Goal: Information Seeking & Learning: Learn about a topic

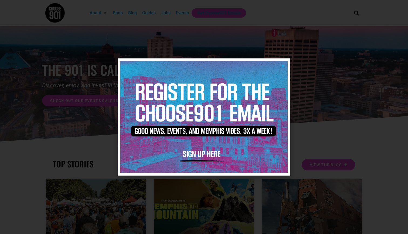
click at [282, 67] on icon "Close" at bounding box center [283, 66] width 4 height 4
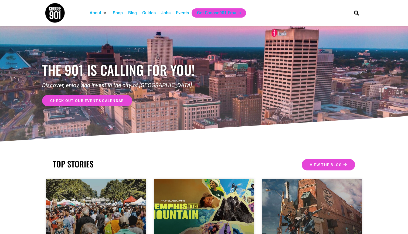
click at [180, 12] on div "Events" at bounding box center [182, 13] width 13 height 6
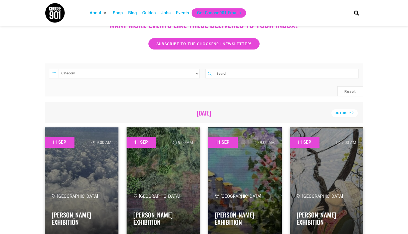
scroll to position [92, 0]
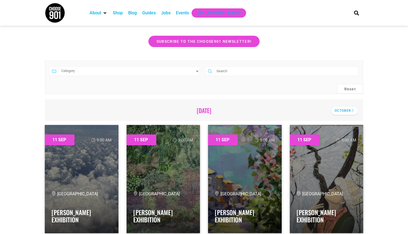
click at [346, 110] on div "October" at bounding box center [345, 111] width 26 height 8
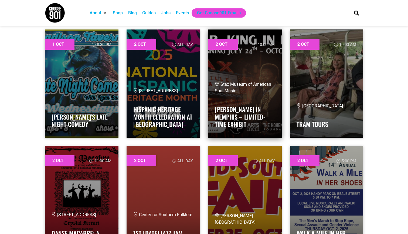
scroll to position [768, 0]
click at [244, 88] on link at bounding box center [245, 83] width 74 height 108
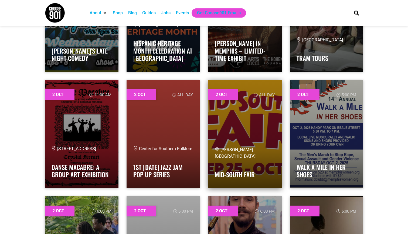
scroll to position [834, 0]
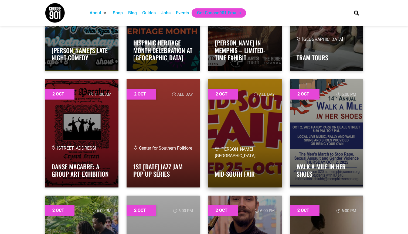
click at [255, 119] on link at bounding box center [245, 133] width 74 height 108
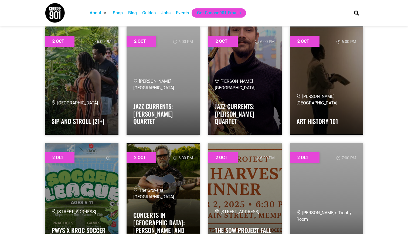
scroll to position [1003, 0]
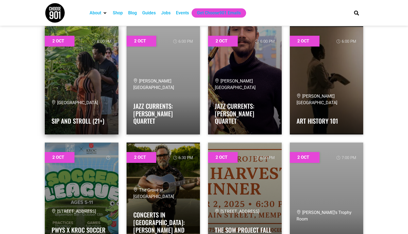
click at [98, 88] on link at bounding box center [82, 80] width 74 height 108
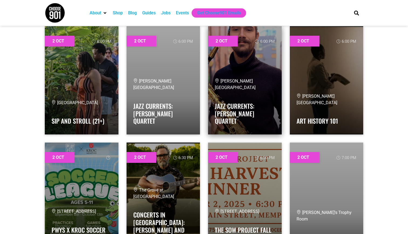
click at [242, 75] on link at bounding box center [245, 80] width 74 height 108
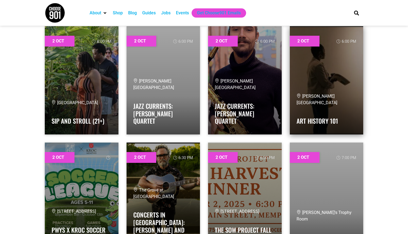
click at [327, 87] on link at bounding box center [327, 80] width 74 height 108
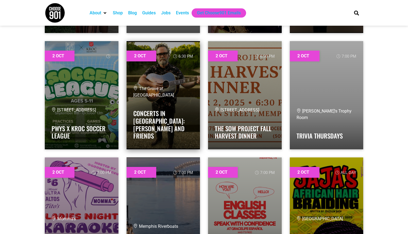
scroll to position [1109, 0]
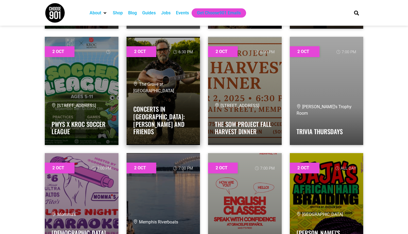
click at [169, 104] on div "The Grove at Germantown Performing Arts Center Concerts in The Grove: Mark Edga…" at bounding box center [163, 109] width 60 height 57
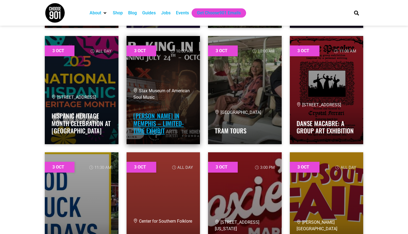
scroll to position [1452, 0]
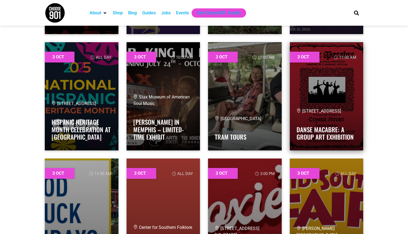
click at [324, 100] on link at bounding box center [327, 96] width 74 height 108
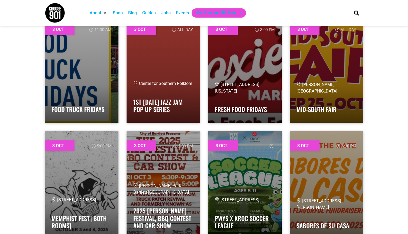
scroll to position [1596, 0]
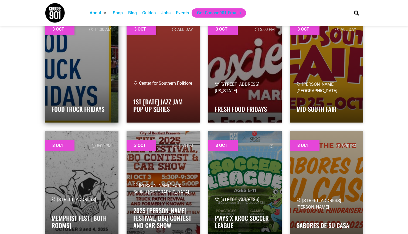
click at [87, 66] on link at bounding box center [82, 68] width 74 height 108
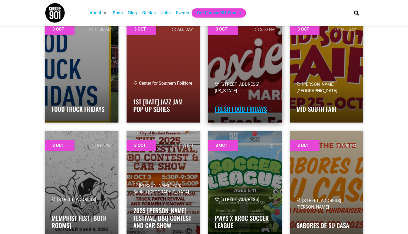
click at [256, 110] on link "Fresh Food Fridays" at bounding box center [241, 108] width 52 height 9
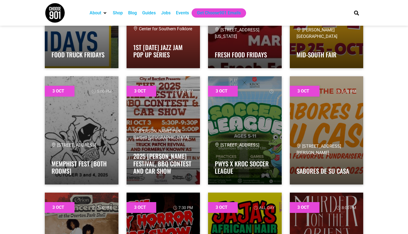
scroll to position [1651, 0]
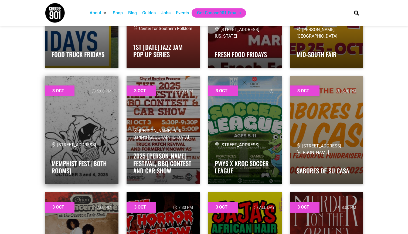
click at [99, 153] on div "282-284 N Cleveland St Memphis, TN 38104 Memphist Fest [Both Rooms]" at bounding box center [82, 160] width 60 height 36
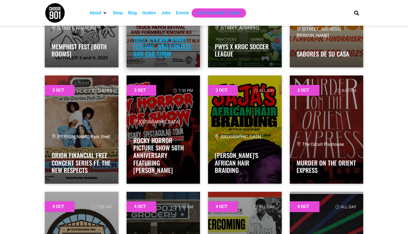
scroll to position [1819, 0]
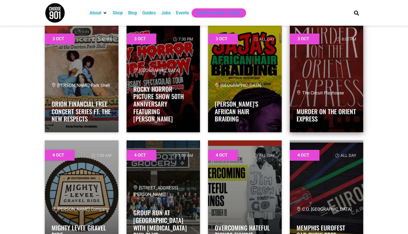
click at [333, 89] on link at bounding box center [327, 78] width 74 height 108
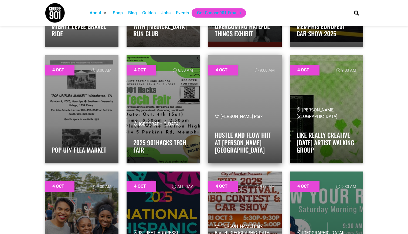
scroll to position [2021, 0]
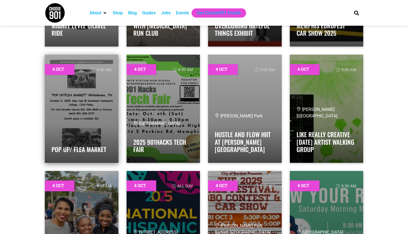
click at [96, 125] on link at bounding box center [82, 109] width 74 height 108
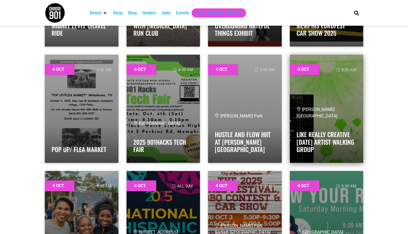
click at [332, 116] on div "[PERSON_NAME][GEOGRAPHIC_DATA]" at bounding box center [327, 112] width 60 height 13
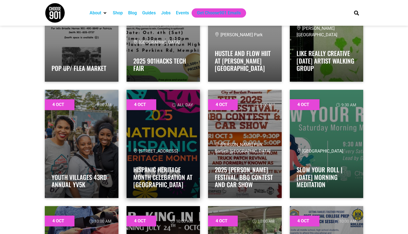
scroll to position [2104, 0]
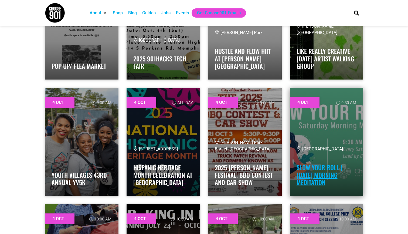
click at [317, 171] on link "Slow Your Roll | [DATE] Morning Meditation" at bounding box center [320, 175] width 46 height 24
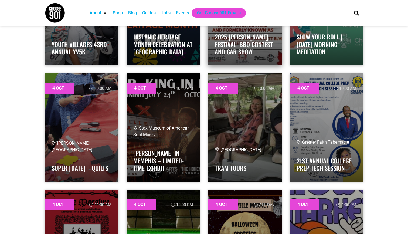
scroll to position [2245, 0]
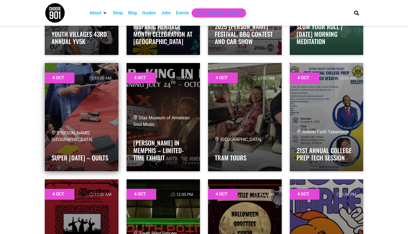
click at [91, 113] on link at bounding box center [82, 117] width 74 height 108
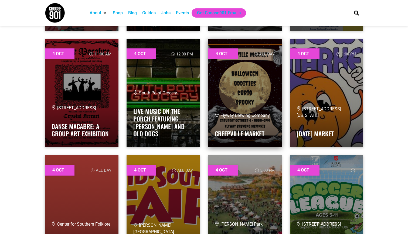
scroll to position [2387, 0]
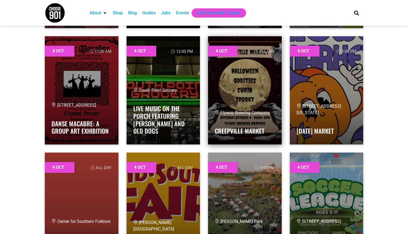
click at [249, 95] on link at bounding box center [245, 90] width 74 height 108
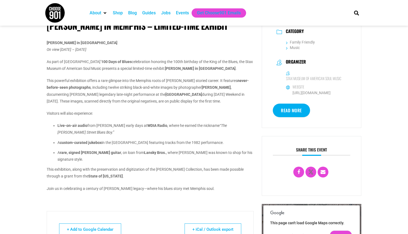
scroll to position [131, 0]
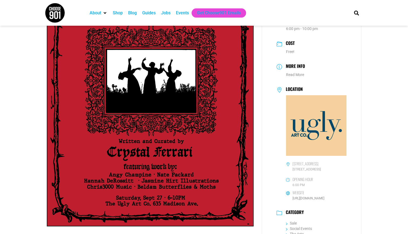
scroll to position [67, 0]
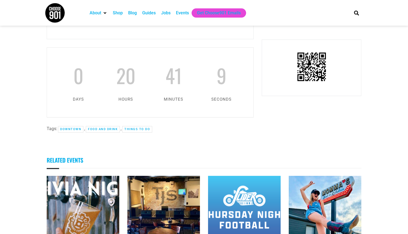
scroll to position [213, 0]
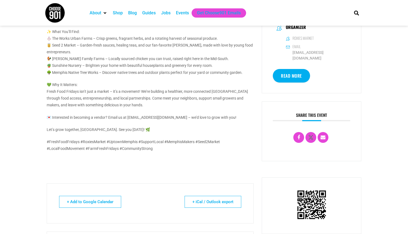
scroll to position [167, 0]
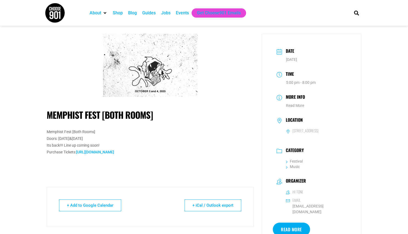
click at [85, 162] on p at bounding box center [150, 164] width 207 height 7
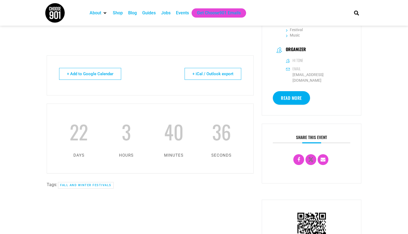
scroll to position [134, 0]
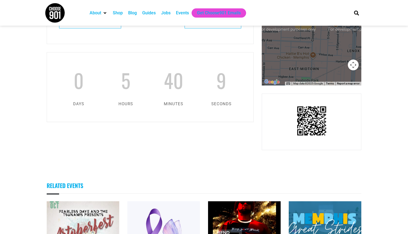
scroll to position [383, 0]
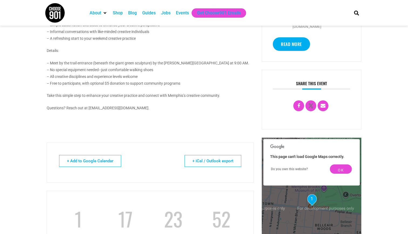
scroll to position [196, 0]
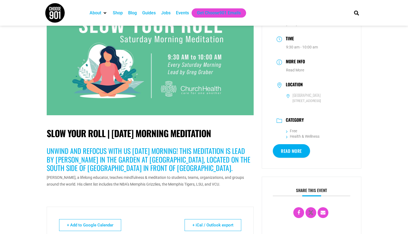
scroll to position [34, 0]
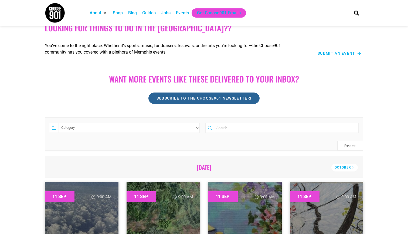
scroll to position [53, 0]
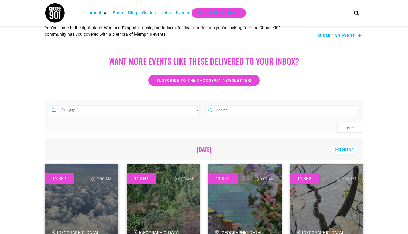
click at [342, 152] on div "October" at bounding box center [345, 150] width 26 height 8
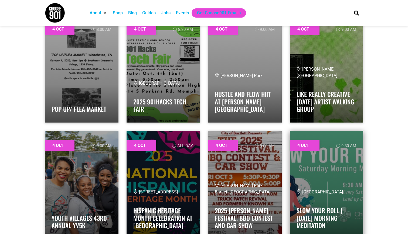
scroll to position [2060, 0]
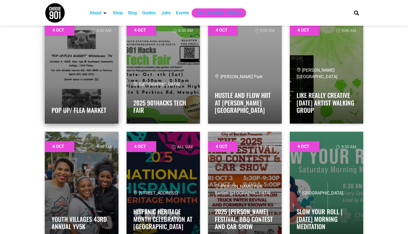
click at [108, 83] on link at bounding box center [82, 69] width 74 height 108
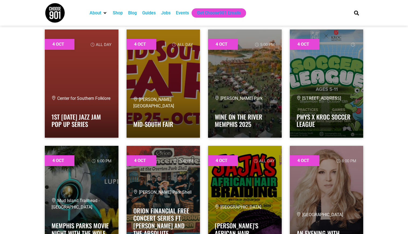
scroll to position [2513, 0]
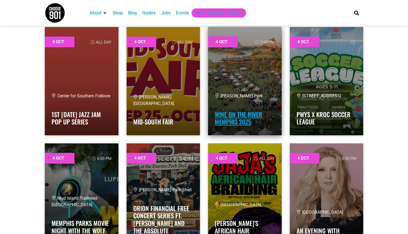
click at [236, 115] on link "Wine on the River Memphis 2025" at bounding box center [239, 118] width 48 height 17
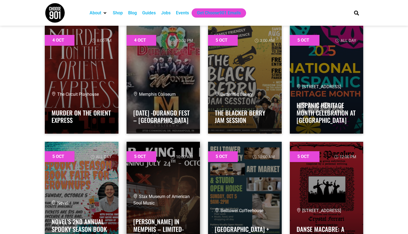
scroll to position [2745, 0]
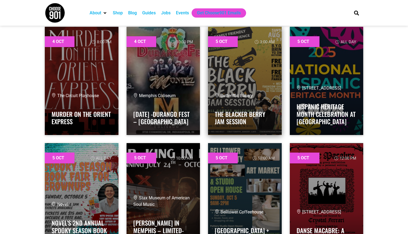
click at [248, 97] on span "Butteriffic Bakery" at bounding box center [234, 95] width 38 height 5
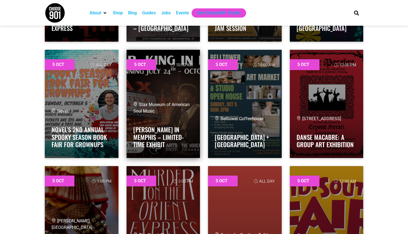
scroll to position [2843, 0]
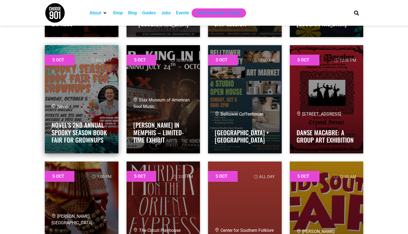
click at [89, 109] on div "Novel" at bounding box center [82, 106] width 60 height 6
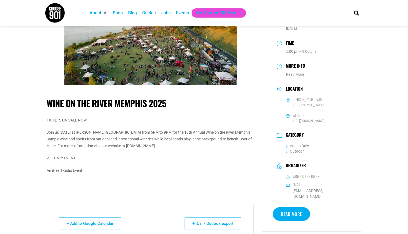
scroll to position [31, 0]
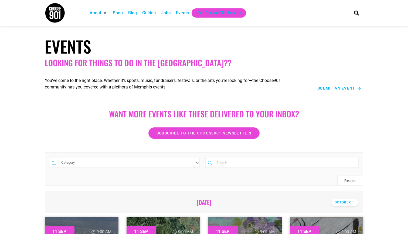
click at [345, 202] on div "October" at bounding box center [345, 202] width 26 height 8
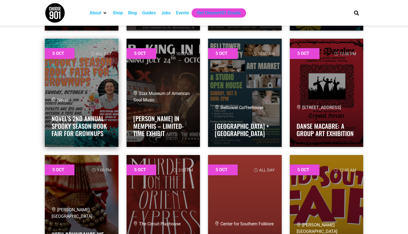
scroll to position [2846, 0]
